Goal: Information Seeking & Learning: Compare options

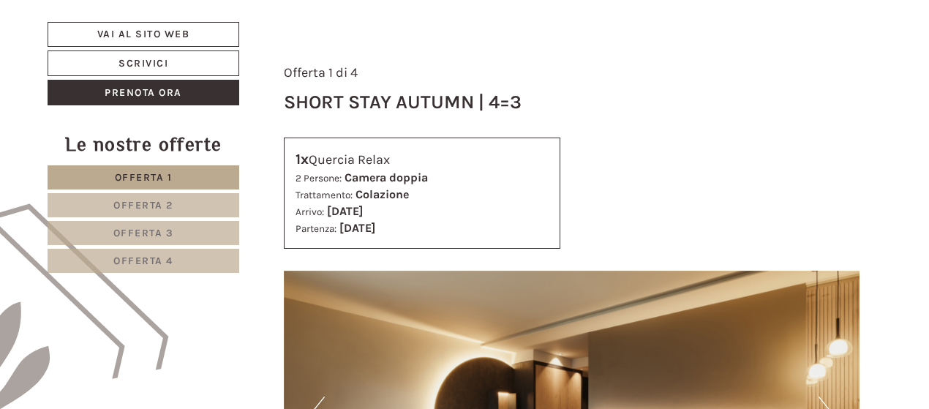
scroll to position [658, 0]
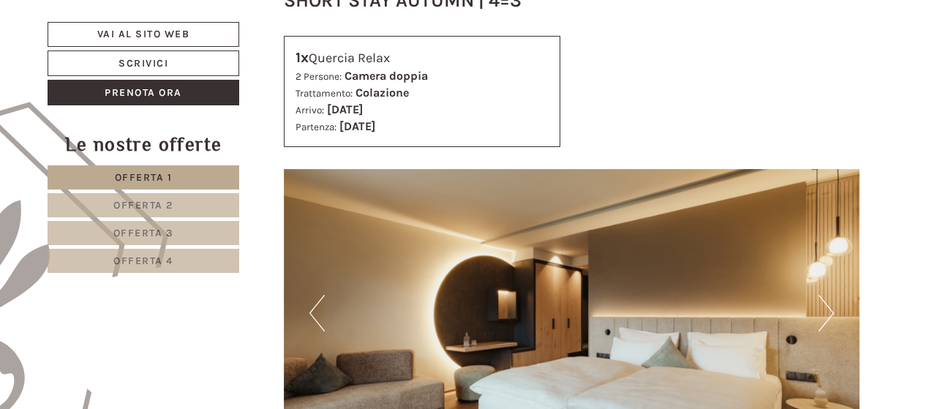
click at [152, 260] on span "Offerta 4" at bounding box center [143, 260] width 60 height 12
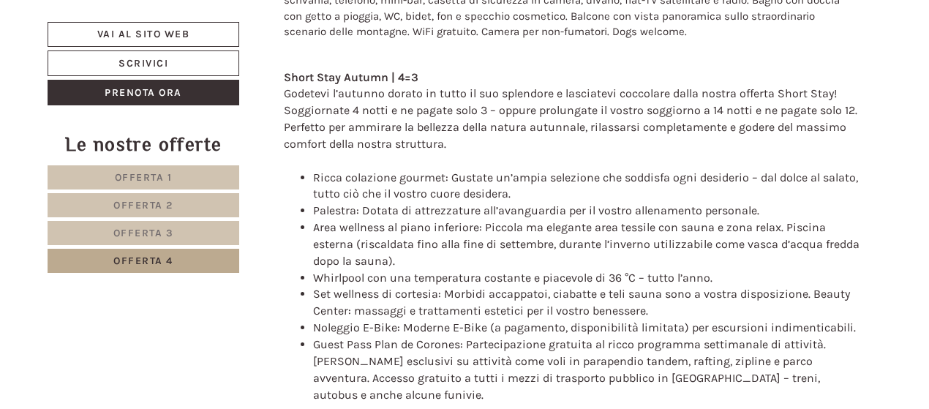
scroll to position [1183, 0]
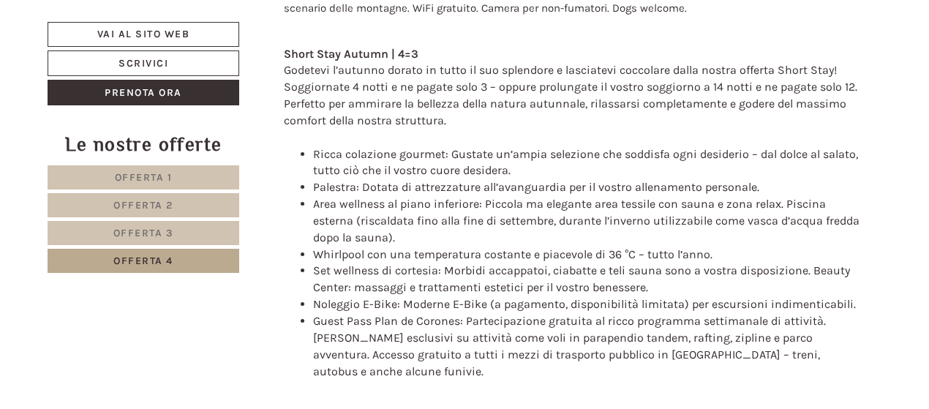
click at [156, 173] on span "Offerta 1" at bounding box center [144, 177] width 58 height 12
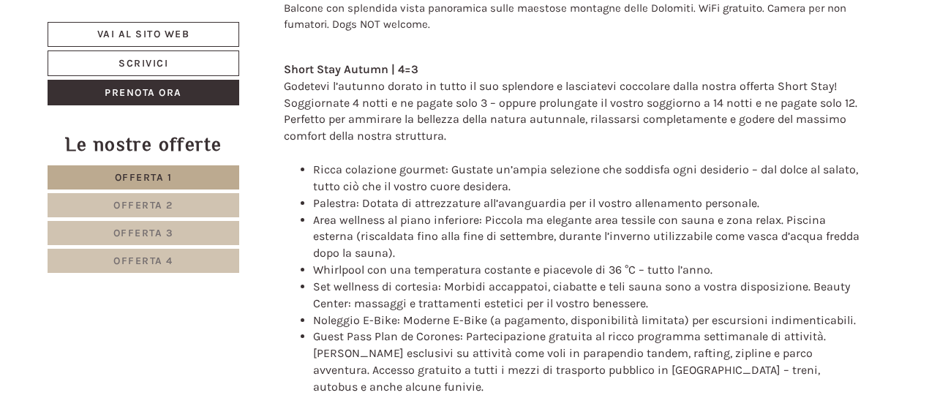
scroll to position [598, 0]
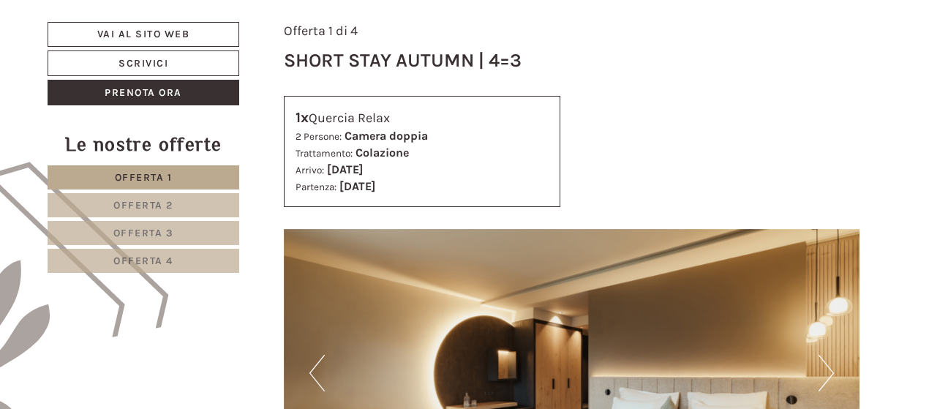
click at [161, 201] on span "Offerta 2" at bounding box center [143, 205] width 60 height 12
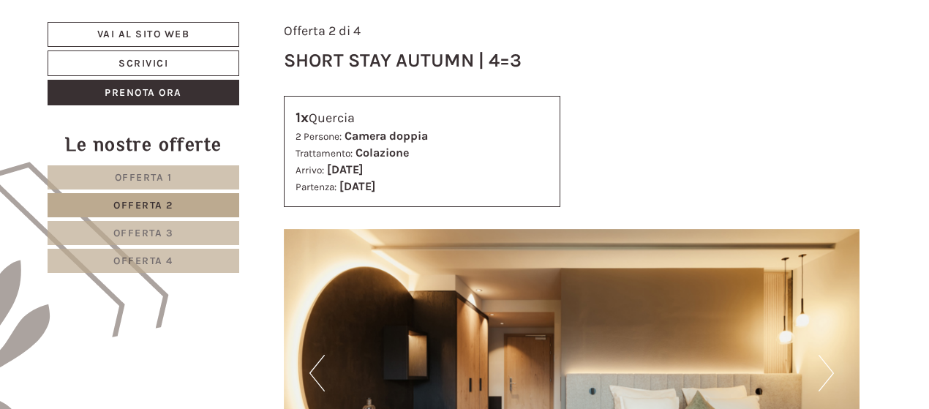
click at [146, 227] on span "Offerta 3" at bounding box center [143, 233] width 61 height 12
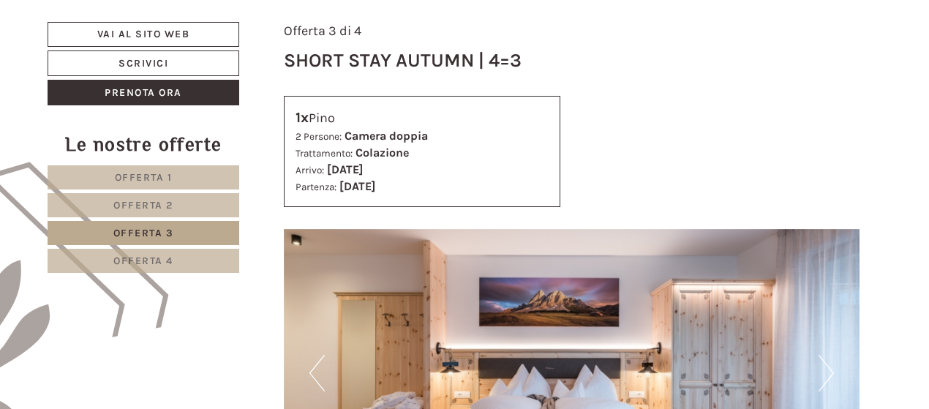
click at [158, 254] on span "Offerta 4" at bounding box center [143, 260] width 60 height 12
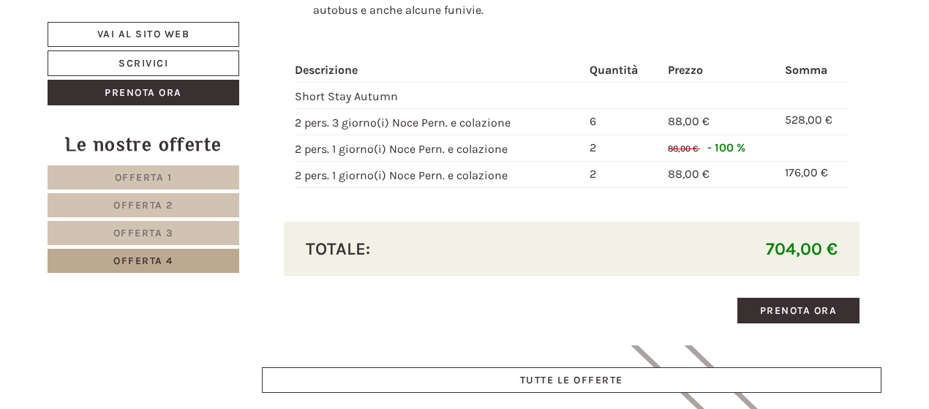
scroll to position [1475, 0]
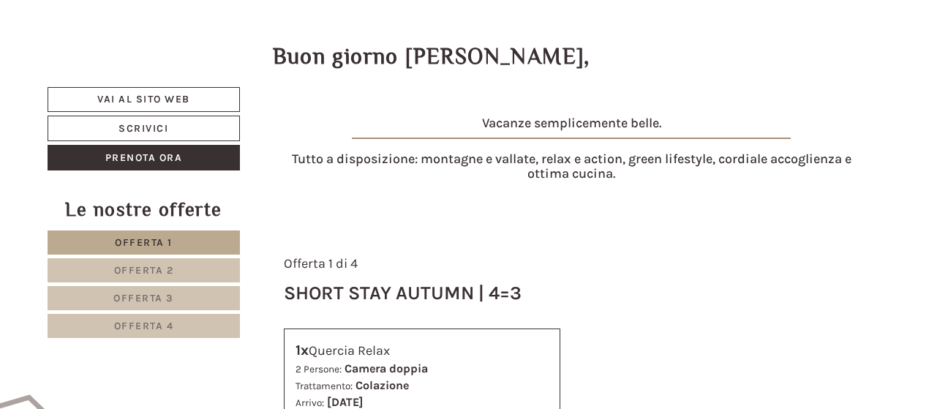
scroll to position [439, 0]
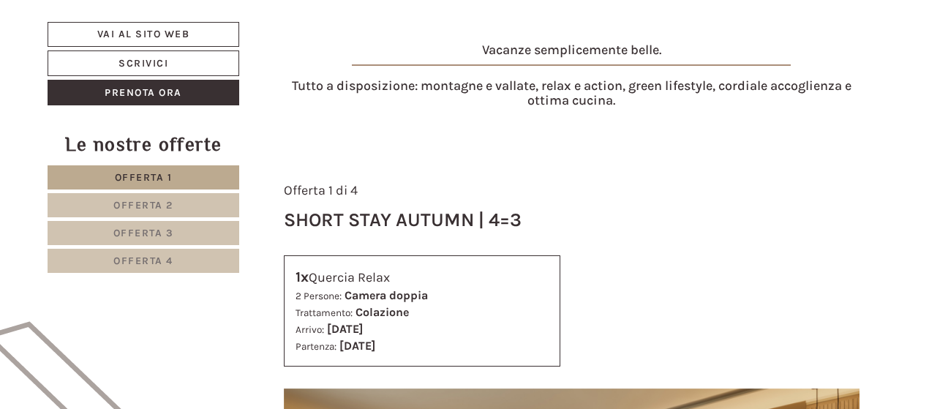
click at [135, 262] on span "Offerta 4" at bounding box center [143, 260] width 60 height 12
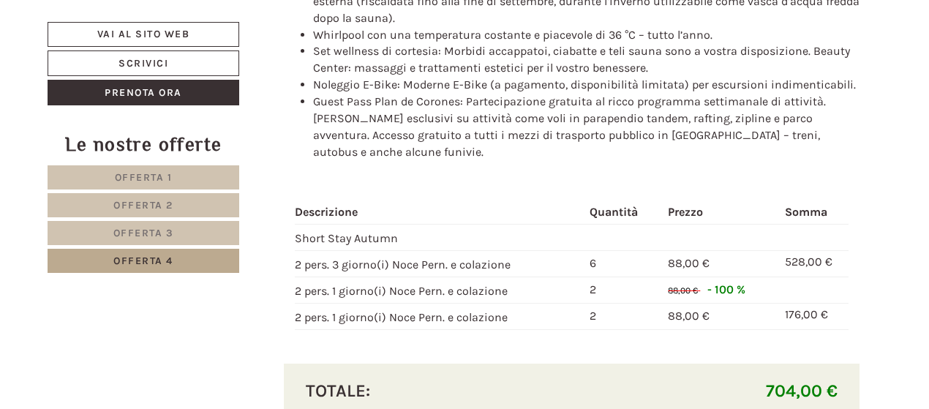
scroll to position [1475, 0]
